Goal: Information Seeking & Learning: Learn about a topic

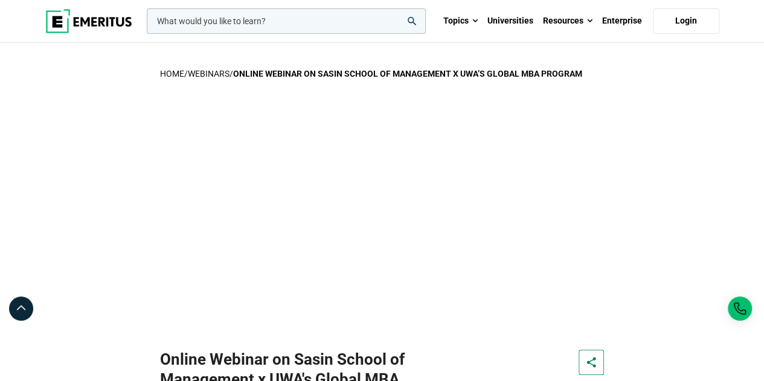
click at [117, 18] on img at bounding box center [88, 21] width 87 height 24
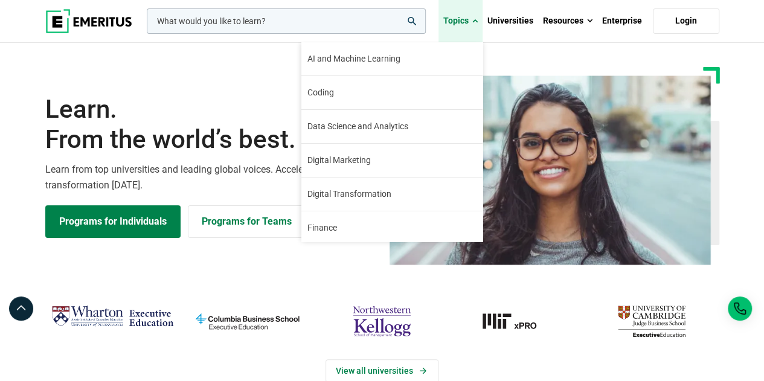
click at [480, 20] on link "Topics" at bounding box center [460, 21] width 44 height 42
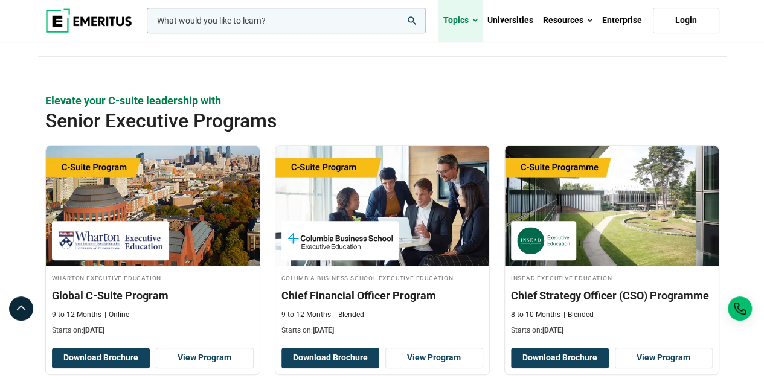
scroll to position [543, 0]
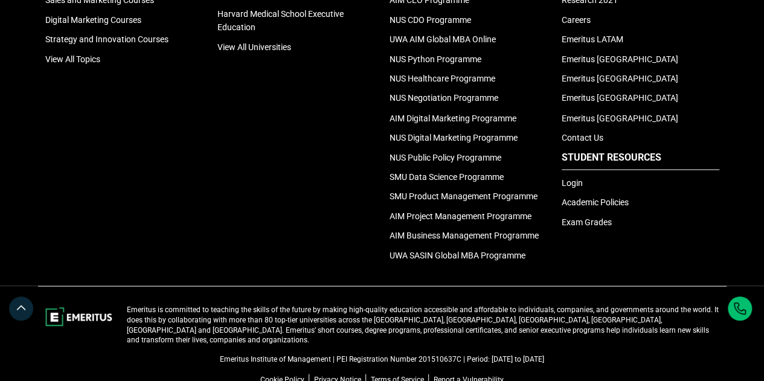
scroll to position [937, 0]
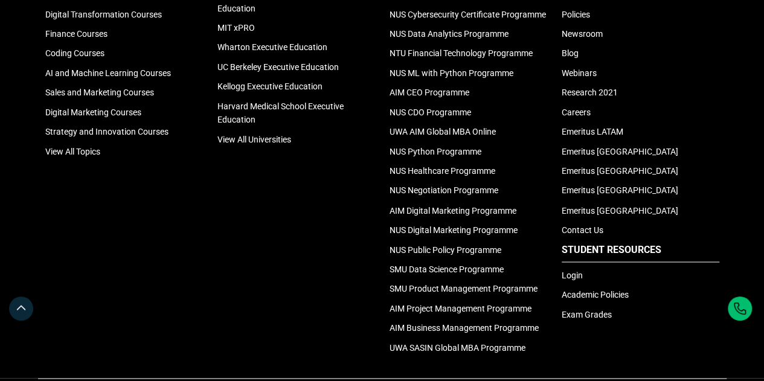
click at [287, 207] on div "Universities MIT [PERSON_NAME] Executive Education Columbia Business School Exe…" at bounding box center [296, 151] width 172 height 417
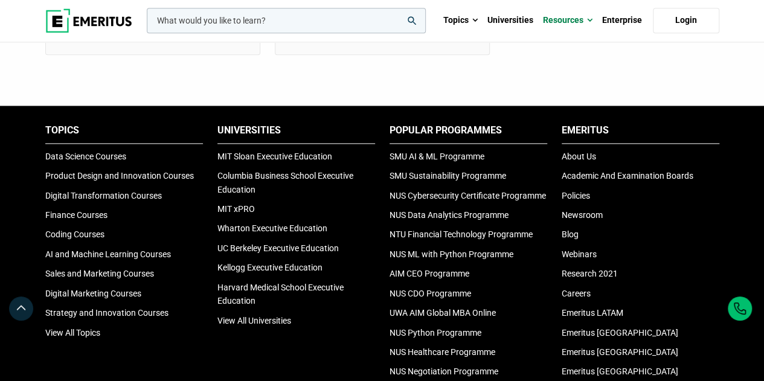
scroll to position [1118, 0]
